Goal: Task Accomplishment & Management: Manage account settings

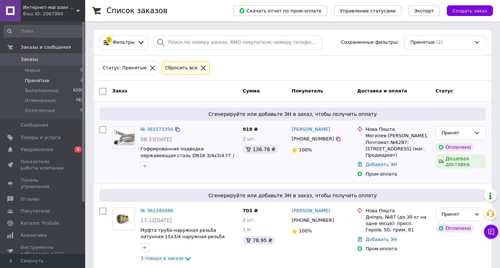
scroll to position [9, 0]
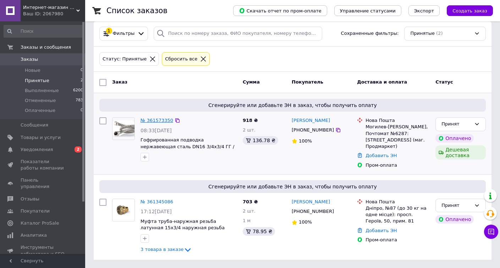
click at [157, 120] on link "№ 361573350" at bounding box center [157, 120] width 33 height 5
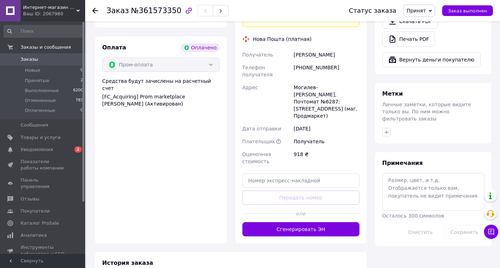
scroll to position [477, 0]
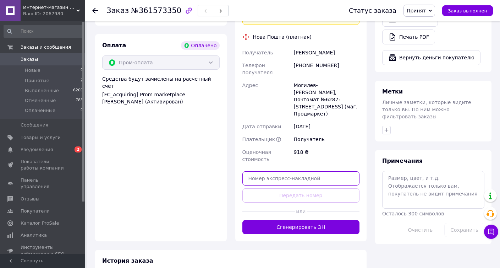
click at [253, 171] on input "text" at bounding box center [302, 178] width 118 height 14
click at [266, 171] on input "text" at bounding box center [302, 178] width 118 height 14
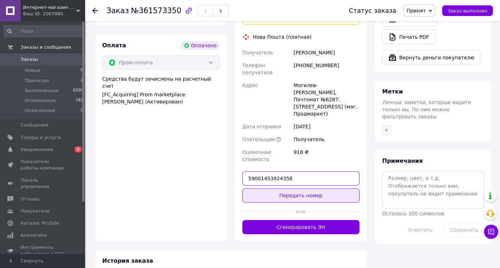
type input "59001453824358"
click at [314, 188] on button "Передать номер" at bounding box center [302, 195] width 118 height 14
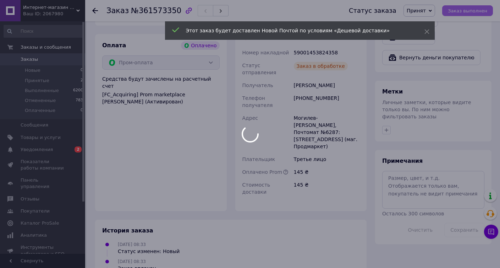
click at [479, 10] on div at bounding box center [250, 134] width 500 height 268
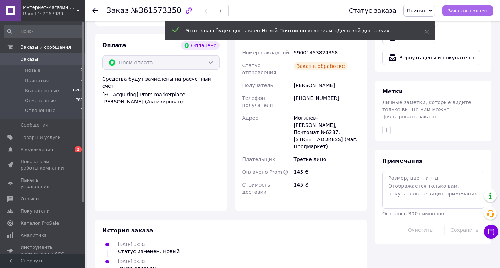
click at [479, 10] on span "Заказ выполнен" at bounding box center [467, 10] width 39 height 5
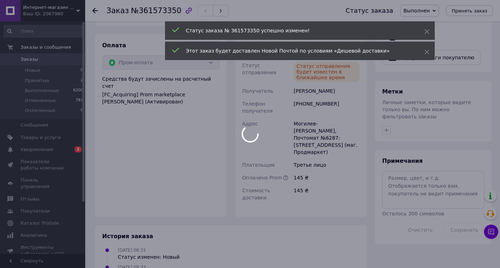
click at [57, 79] on div at bounding box center [250, 134] width 500 height 268
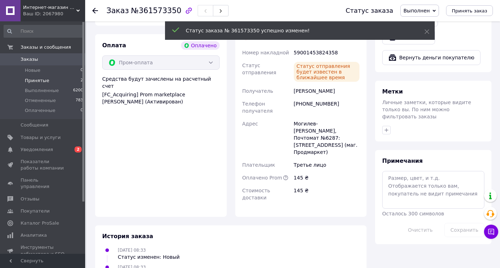
click at [53, 81] on li "Принятые 2" at bounding box center [43, 81] width 87 height 10
